Goal: Information Seeking & Learning: Learn about a topic

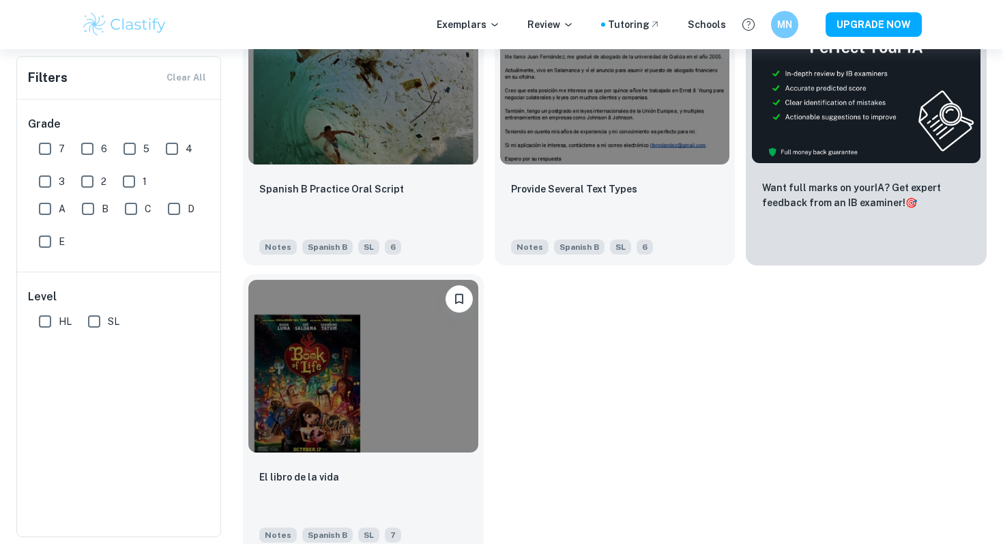
scroll to position [383, 0]
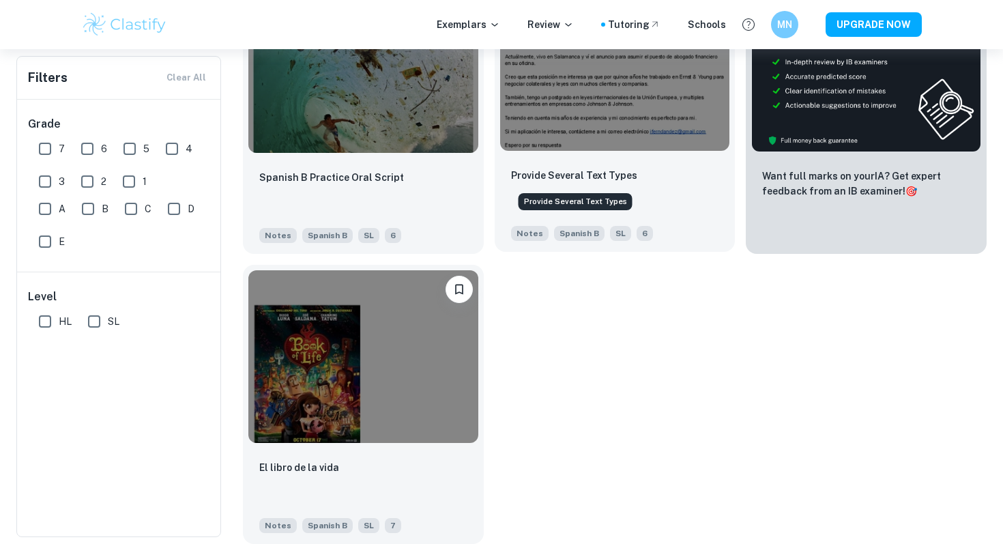
click at [568, 177] on p "Provide Several Text Types" at bounding box center [574, 175] width 126 height 15
